Goal: Navigation & Orientation: Find specific page/section

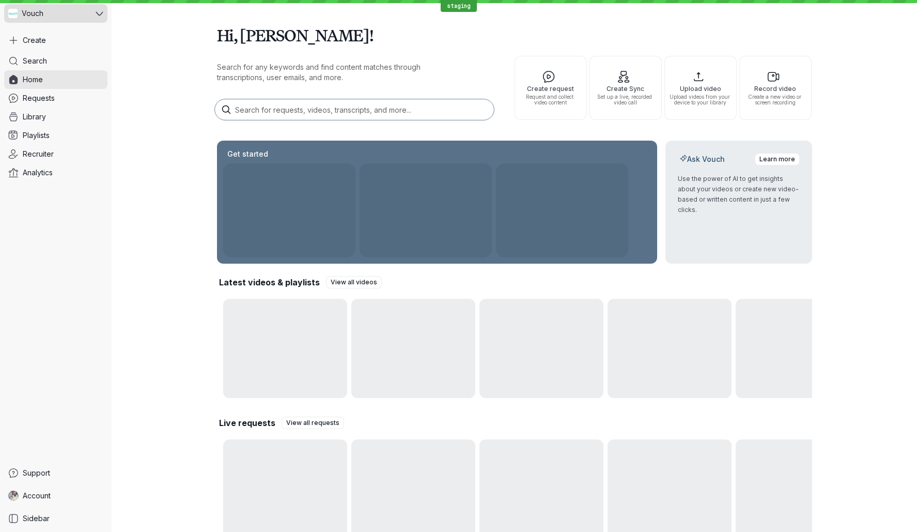
click at [55, 15] on div "Vouch" at bounding box center [48, 13] width 89 height 19
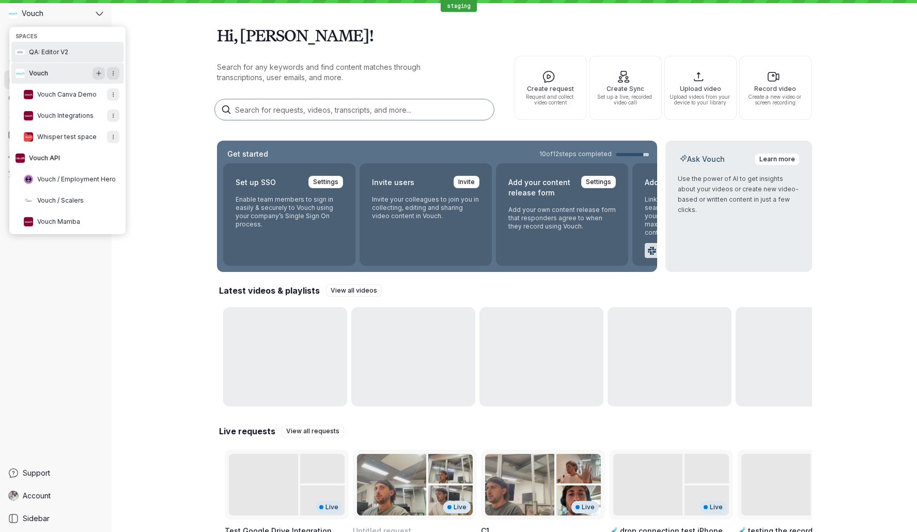
click at [66, 53] on span "QA: Editor V2" at bounding box center [48, 52] width 39 height 8
